Goal: Task Accomplishment & Management: Use online tool/utility

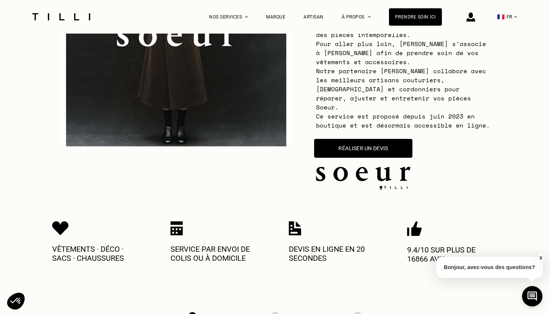
scroll to position [152, 0]
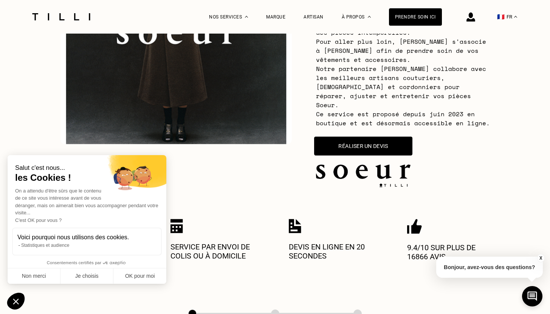
click at [371, 139] on button "Réaliser un devis" at bounding box center [363, 146] width 98 height 19
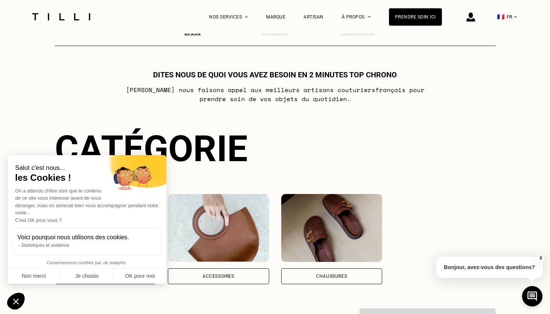
scroll to position [442, 0]
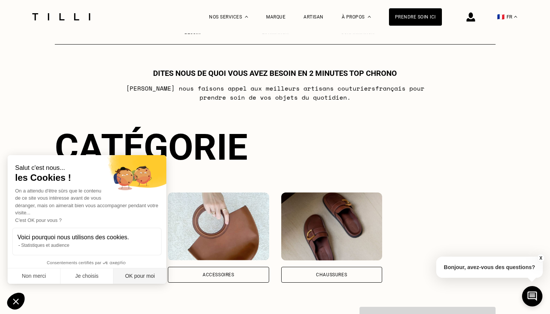
click at [141, 274] on button "OK pour moi" at bounding box center [139, 277] width 53 height 16
checkbox input "true"
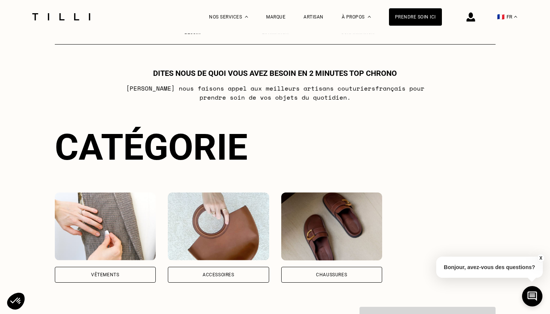
click at [199, 267] on div "Accessoires" at bounding box center [218, 275] width 101 height 16
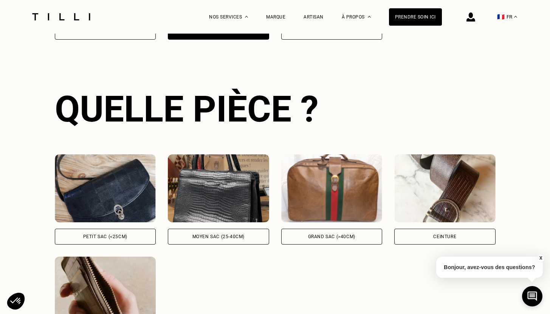
scroll to position [692, 0]
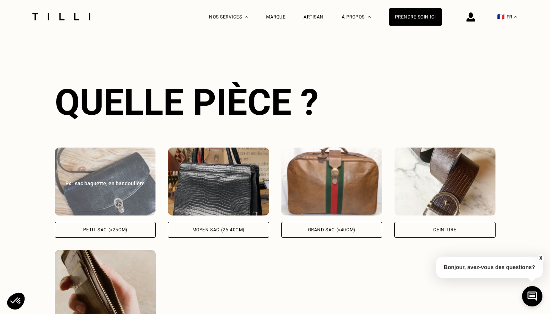
click at [111, 228] on div "Petit sac (<25cm)" at bounding box center [105, 230] width 44 height 5
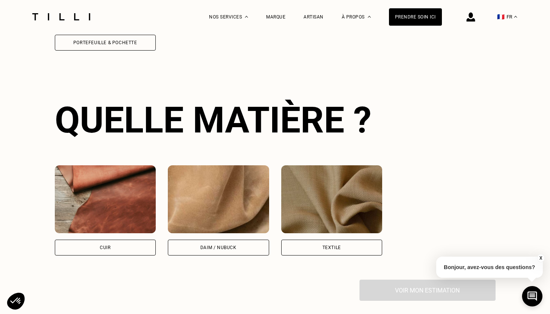
scroll to position [1000, 0]
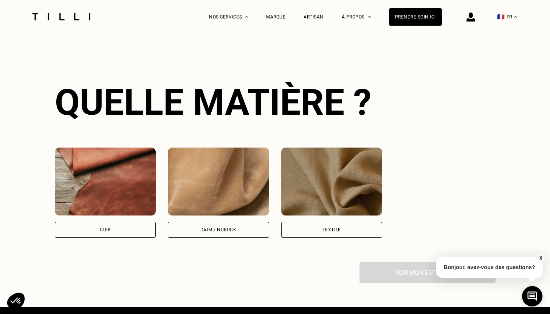
click at [132, 222] on div "Cuir" at bounding box center [105, 230] width 101 height 16
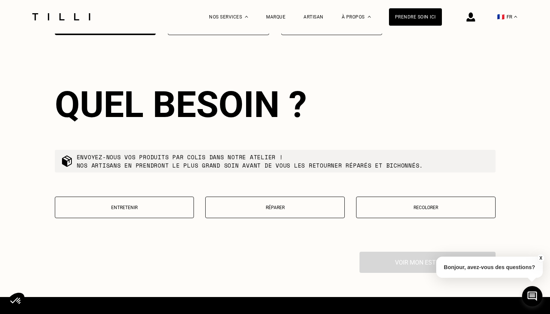
scroll to position [1205, 0]
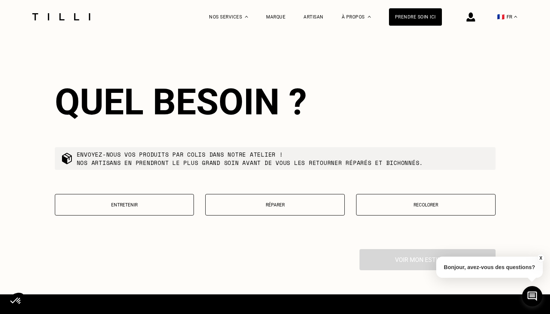
click at [277, 203] on p "Réparer" at bounding box center [274, 205] width 131 height 5
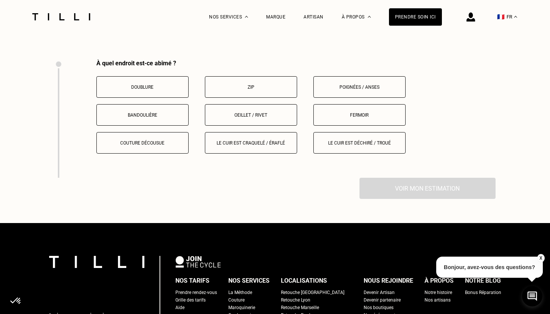
scroll to position [1398, 0]
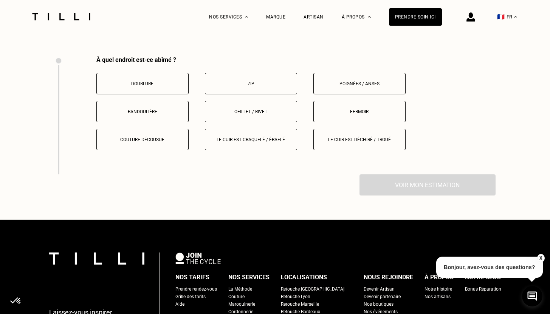
click at [161, 109] on p "Bandoulière" at bounding box center [143, 111] width 84 height 5
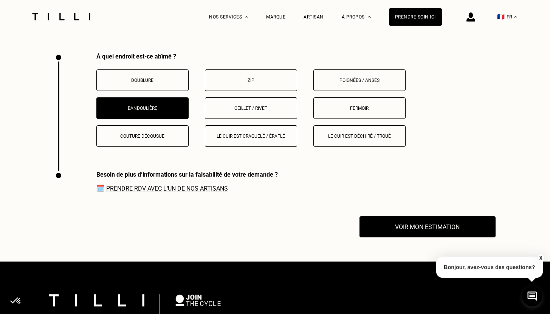
scroll to position [1402, 0]
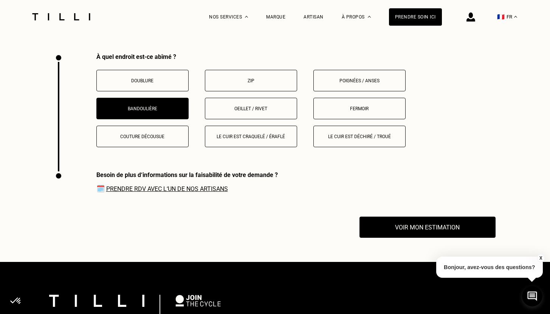
click at [343, 106] on p "Fermoir" at bounding box center [359, 108] width 84 height 5
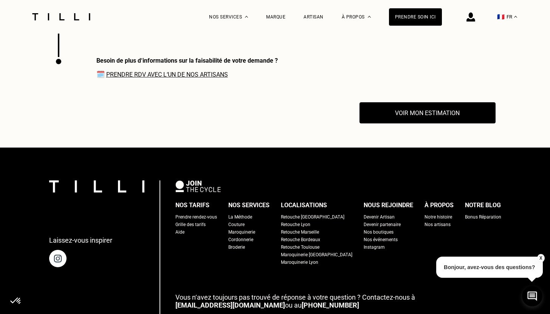
scroll to position [1517, 0]
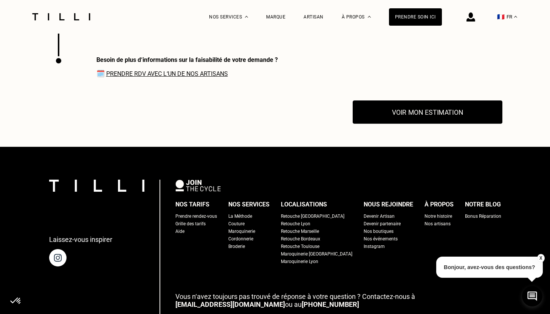
click at [380, 106] on button "Voir mon estimation" at bounding box center [428, 112] width 150 height 23
